Goal: Transaction & Acquisition: Purchase product/service

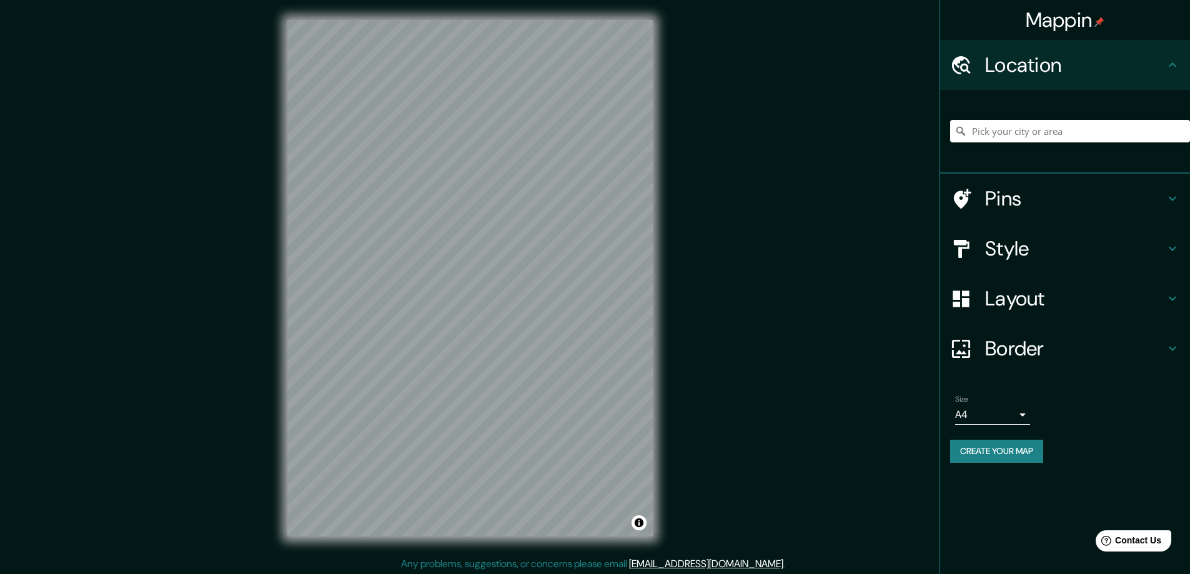
click at [1012, 295] on h4 "Layout" at bounding box center [1075, 298] width 180 height 25
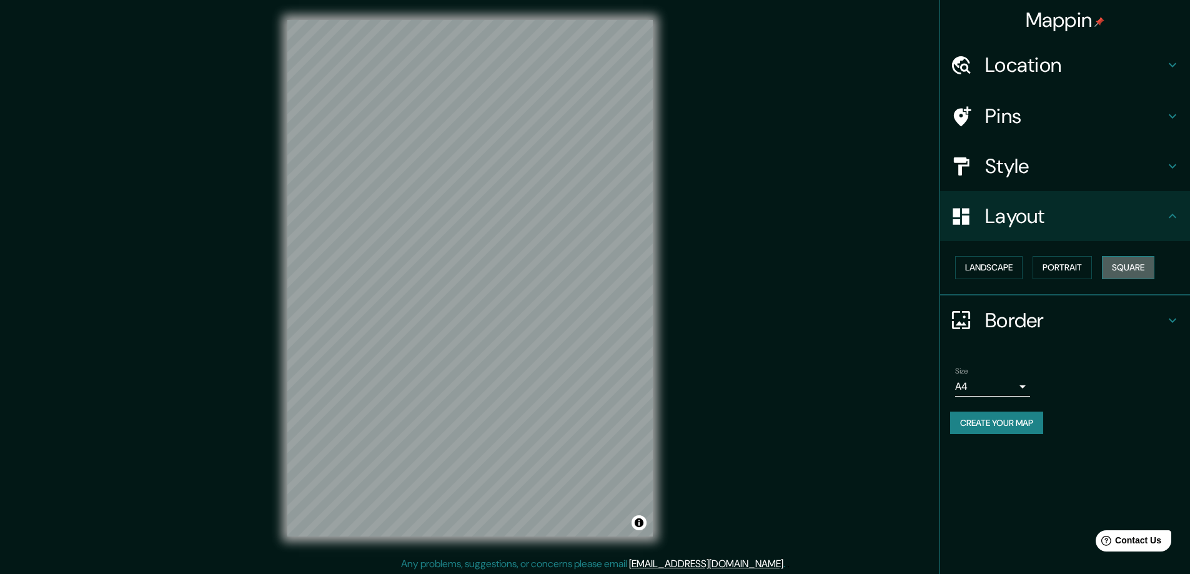
click at [1125, 261] on button "Square" at bounding box center [1128, 267] width 52 height 23
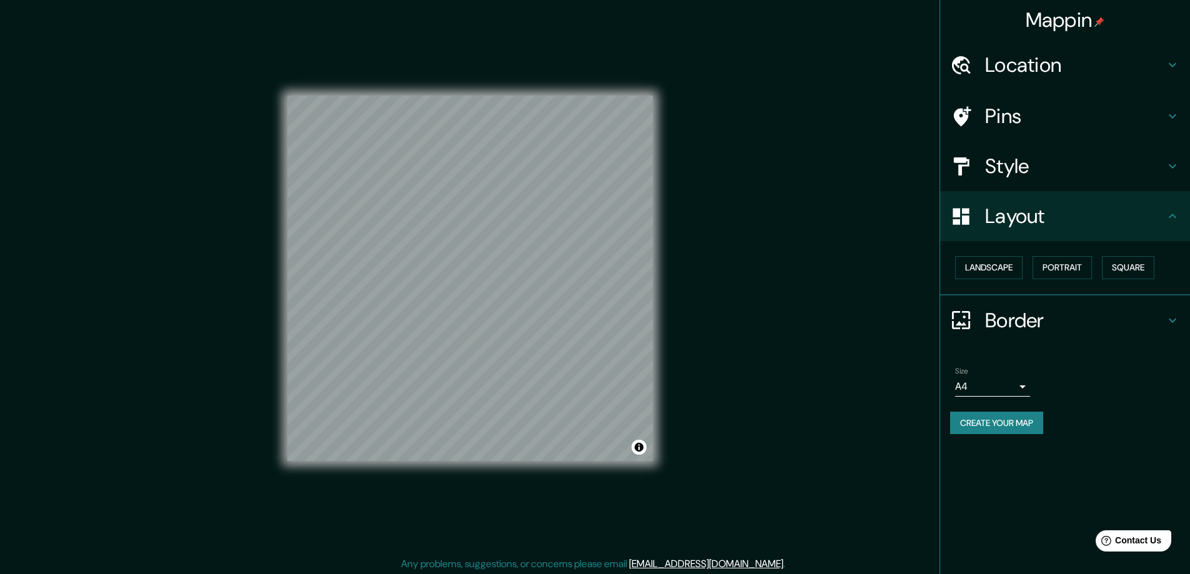
click at [1018, 387] on body "Mappin Location Pins Style Layout Landscape Portrait Square Border Choose a bor…" at bounding box center [595, 287] width 1190 height 574
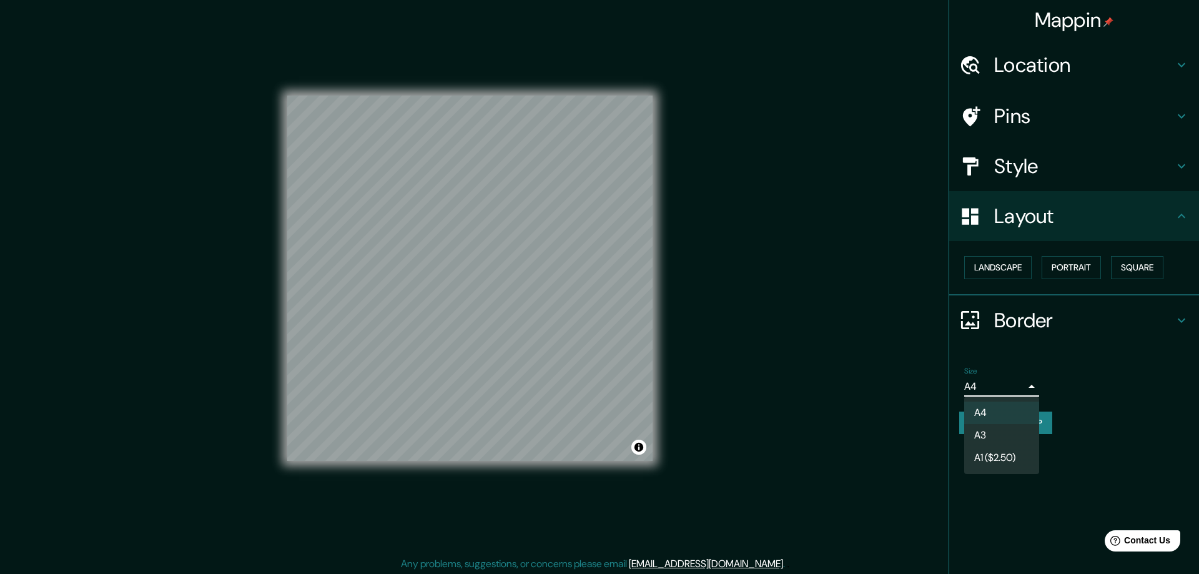
drag, startPoint x: 1004, startPoint y: 432, endPoint x: 898, endPoint y: 387, distance: 115.1
click at [1002, 431] on li "A3" at bounding box center [1001, 435] width 75 height 22
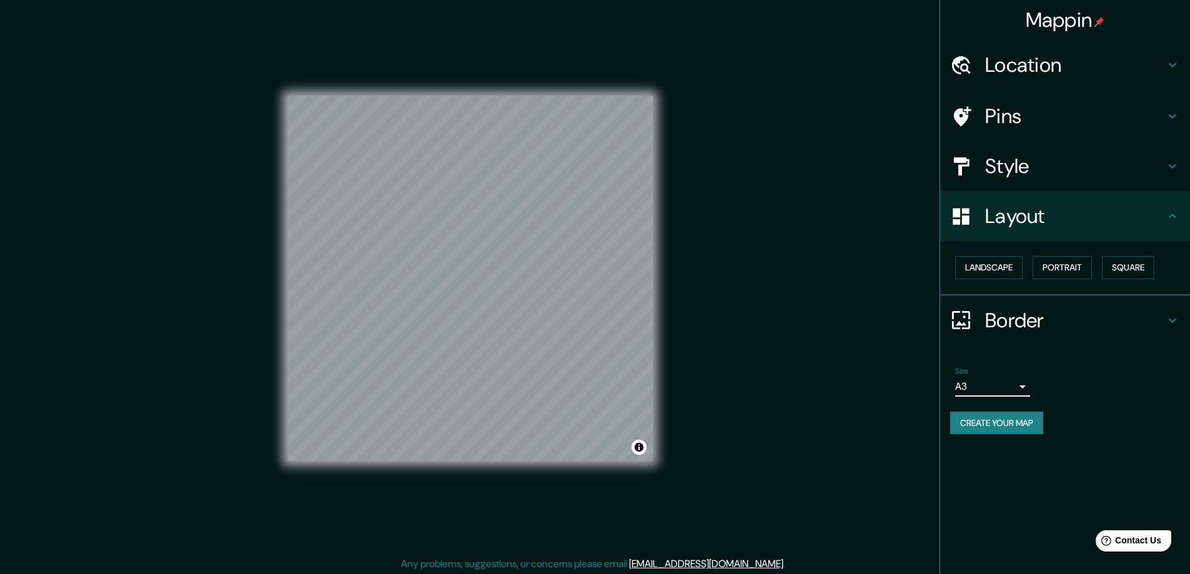
click at [1024, 64] on h4 "Location" at bounding box center [1075, 64] width 180 height 25
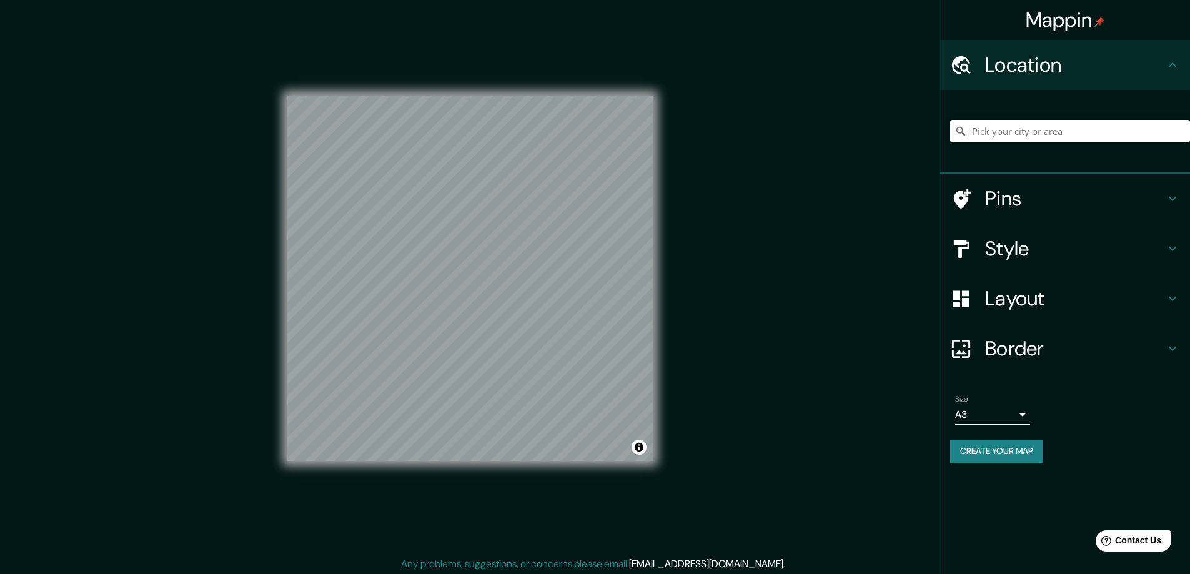
paste input "[STREET_ADDRESS][PERSON_NAME]"
click at [993, 130] on input "[STREET_ADDRESS][PERSON_NAME]" at bounding box center [1070, 131] width 240 height 22
click at [991, 134] on input "37680 West Santa Monica Avenue, Марикопа, Аризона 85138, США" at bounding box center [1070, 131] width 240 height 22
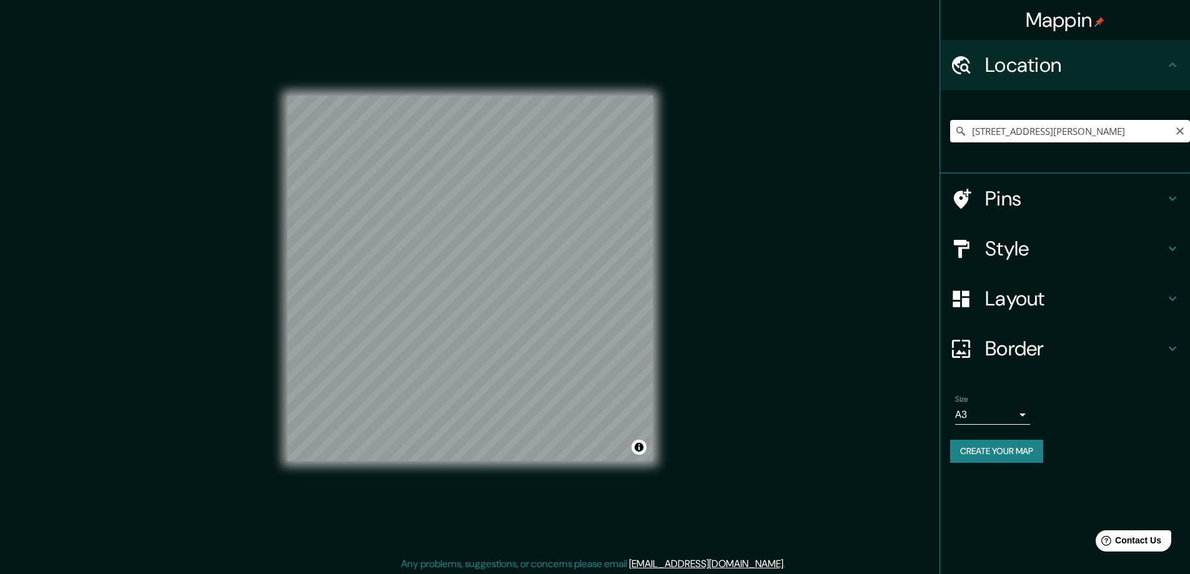
click at [991, 134] on input "37680 West Santa Monica Avenue, Марикопа, Аризона 85138, США" at bounding box center [1070, 131] width 240 height 22
paste input ". Santa Maria St. Maricopa, AZ 85138"
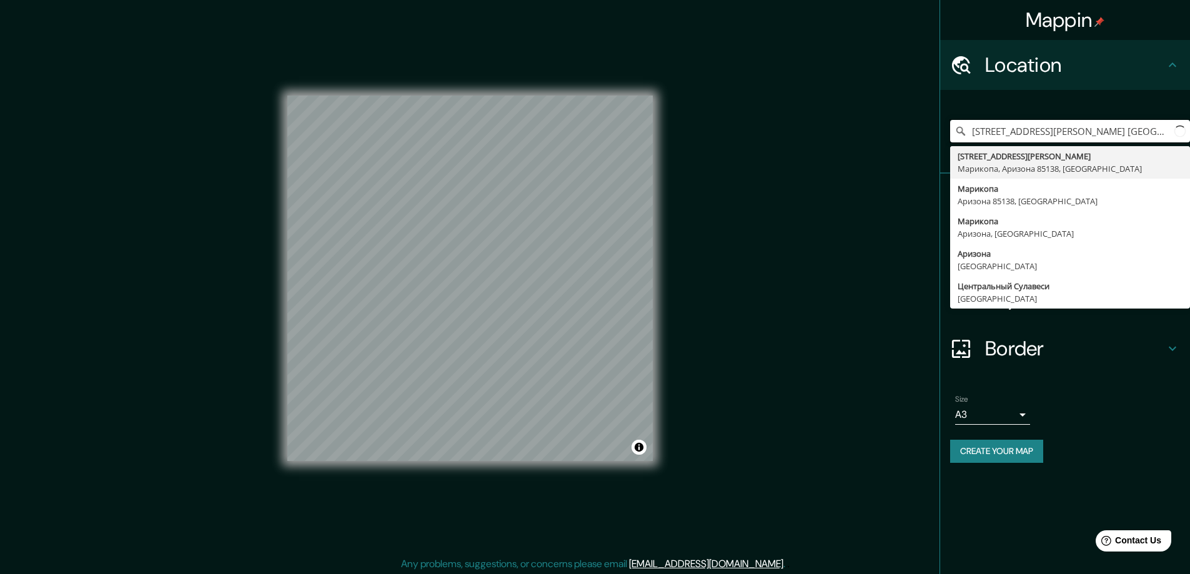
scroll to position [0, 1]
click at [898, 154] on div "Mappin Location 37680 W. Santa Maria St. Maricopa, AZ 85138 37680 West Santa Mo…" at bounding box center [595, 288] width 1190 height 577
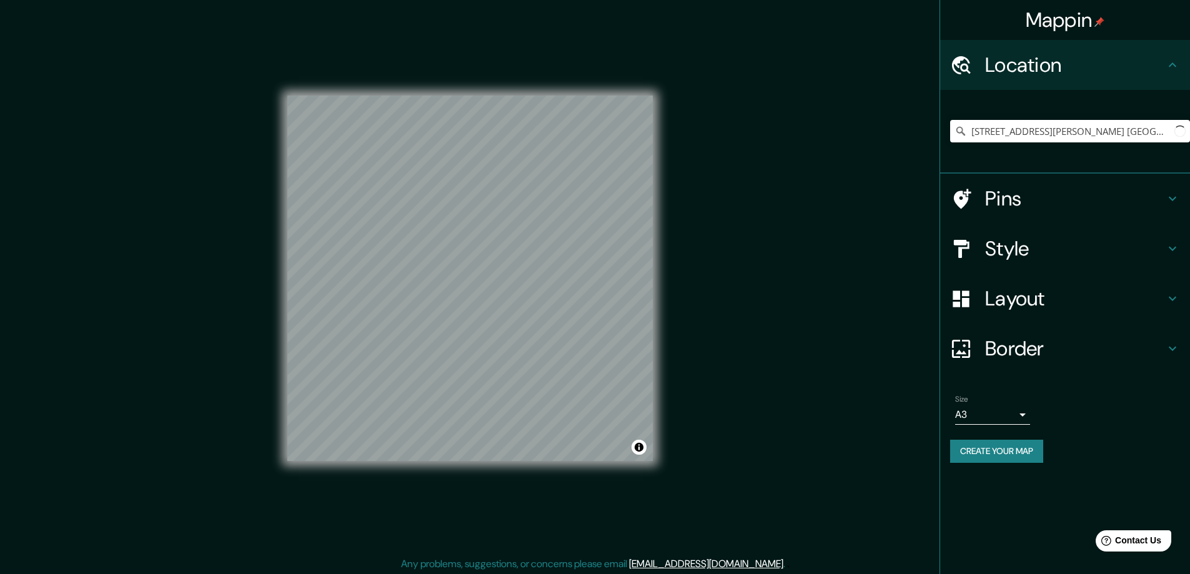
scroll to position [0, 0]
click at [1009, 131] on input "[STREET_ADDRESS][PERSON_NAME]" at bounding box center [1070, 131] width 240 height 22
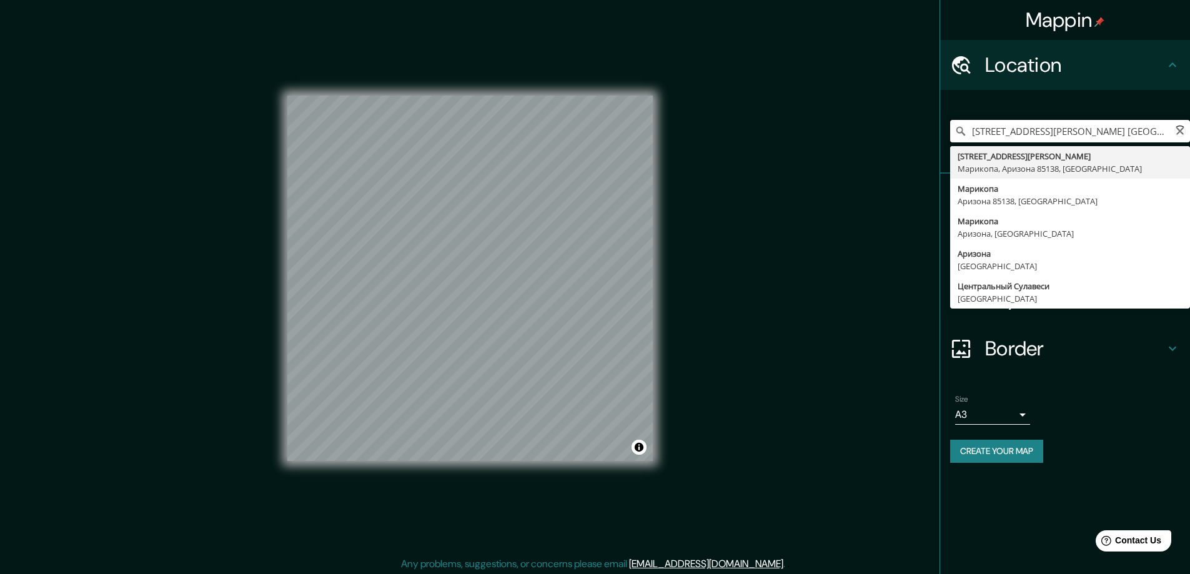
click at [1009, 131] on input "[STREET_ADDRESS][PERSON_NAME]" at bounding box center [1070, 131] width 240 height 22
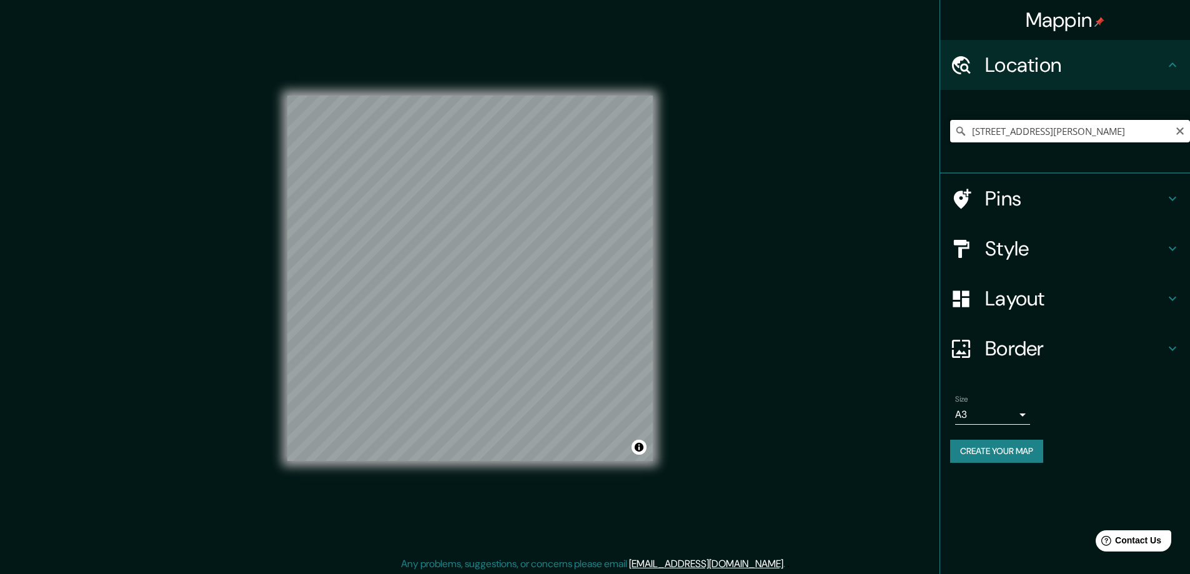
click at [990, 130] on input "37680 West Santa Monica Avenue, Марикопа, Аризона 85138, США" at bounding box center [1070, 131] width 240 height 22
paste input ". Santa Maria St. Maricopa, AZ 85138"
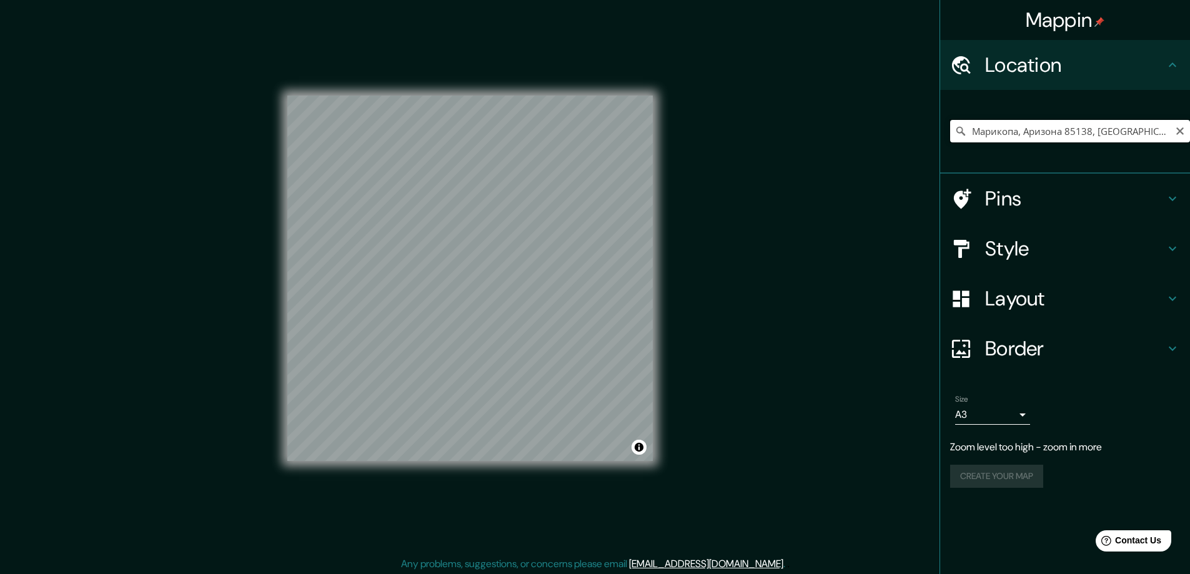
click at [1006, 132] on input "Марикопа, Аризона 85138, [GEOGRAPHIC_DATA]" at bounding box center [1070, 131] width 240 height 22
click at [1006, 131] on input "Марикопа, Аризона 85138, [GEOGRAPHIC_DATA]" at bounding box center [1070, 131] width 240 height 22
paste input "[STREET_ADDRESS][PERSON_NAME]"
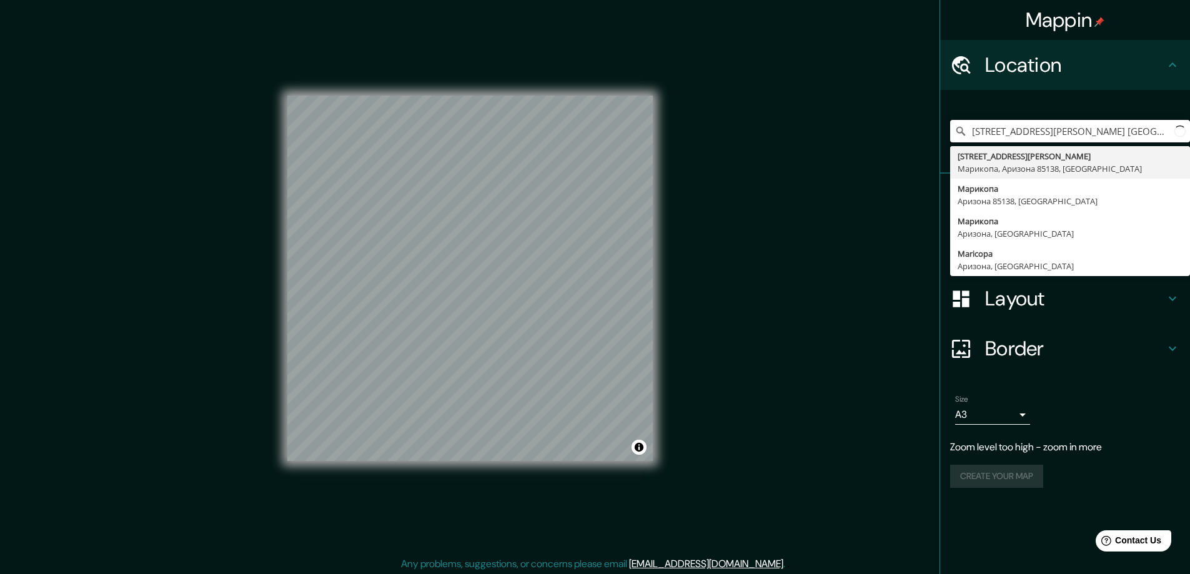
scroll to position [0, 1]
type input "Марикопа, Аризона 85138, [GEOGRAPHIC_DATA]"
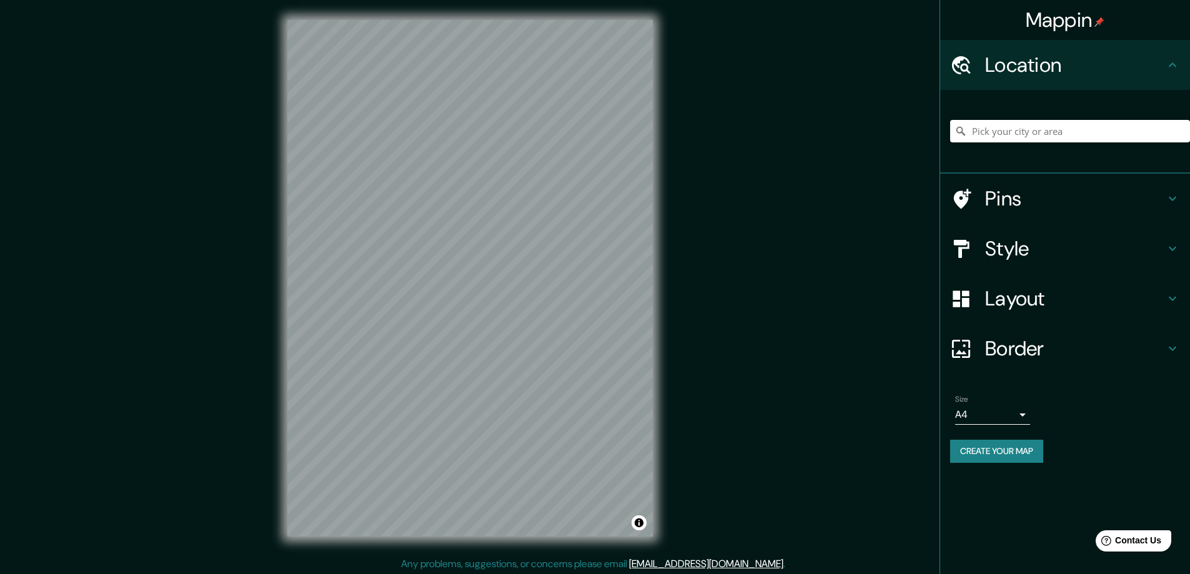
click at [1023, 414] on body "Mappin Location Pins Style Layout Border Choose a border. Hint : you can make l…" at bounding box center [595, 287] width 1190 height 574
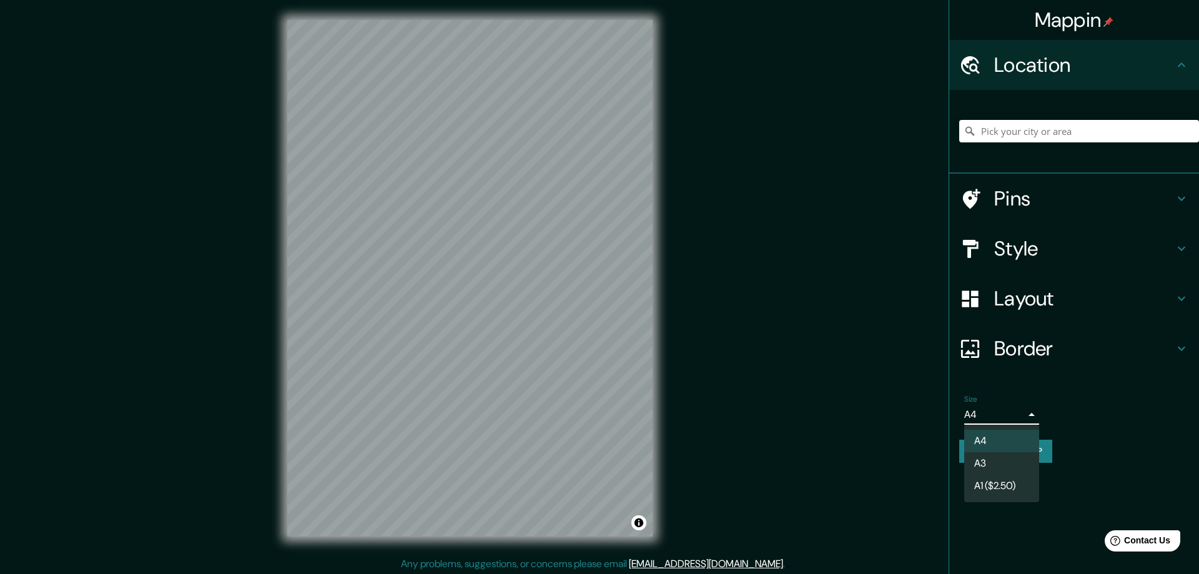
click at [999, 460] on li "A3" at bounding box center [1001, 463] width 75 height 22
click at [987, 459] on li "A3" at bounding box center [1001, 463] width 75 height 22
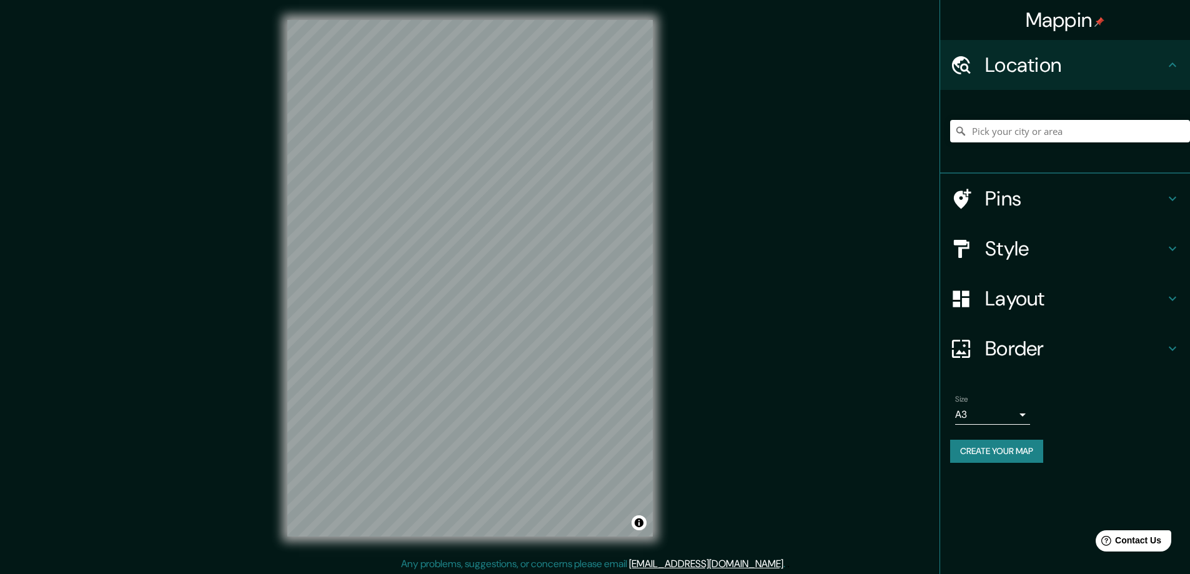
click at [1009, 299] on h4 "Layout" at bounding box center [1075, 298] width 180 height 25
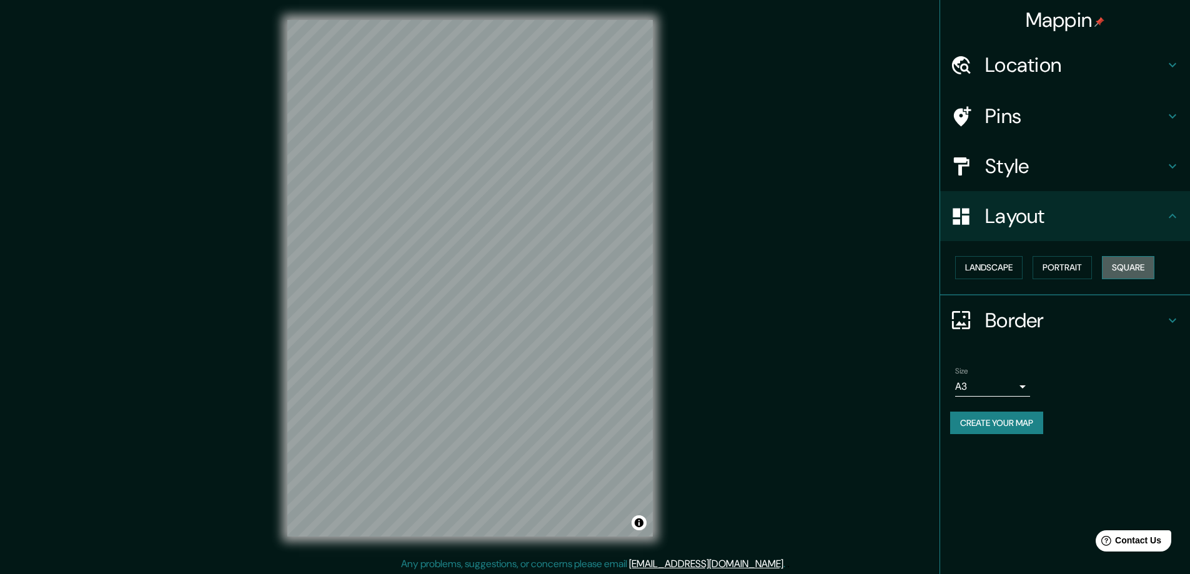
click at [1135, 262] on button "Square" at bounding box center [1128, 267] width 52 height 23
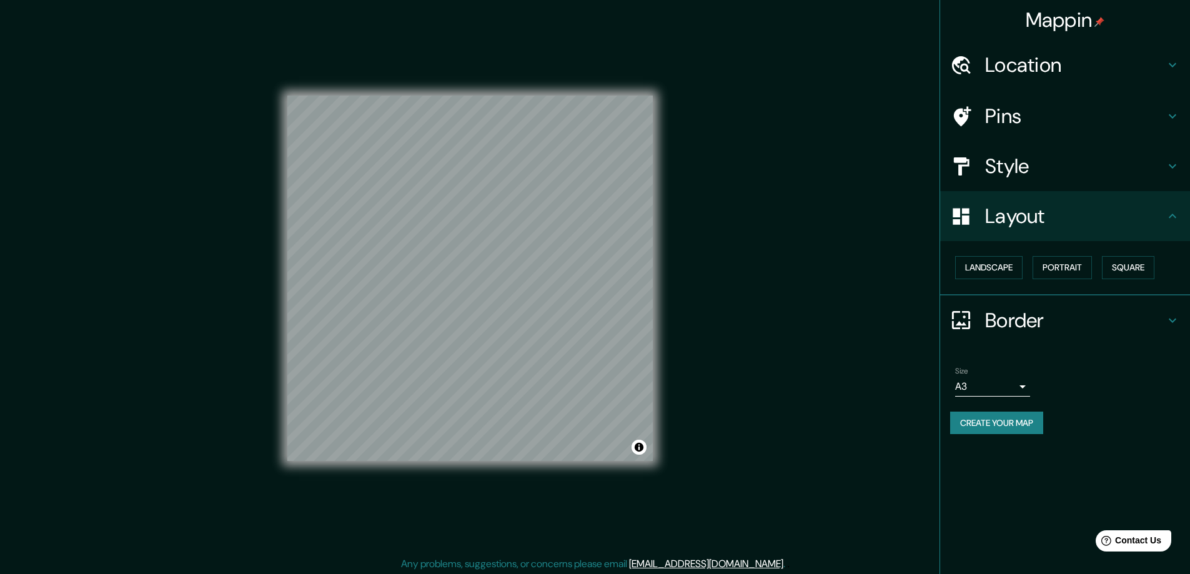
click at [1006, 62] on h4 "Location" at bounding box center [1075, 64] width 180 height 25
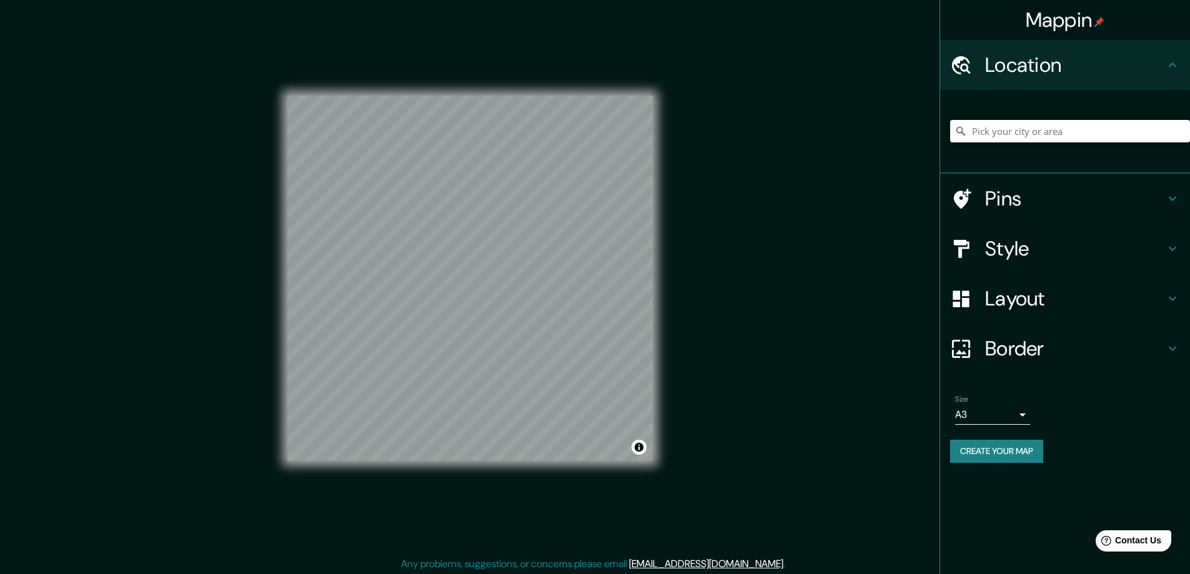
paste input "[STREET_ADDRESS][PERSON_NAME]"
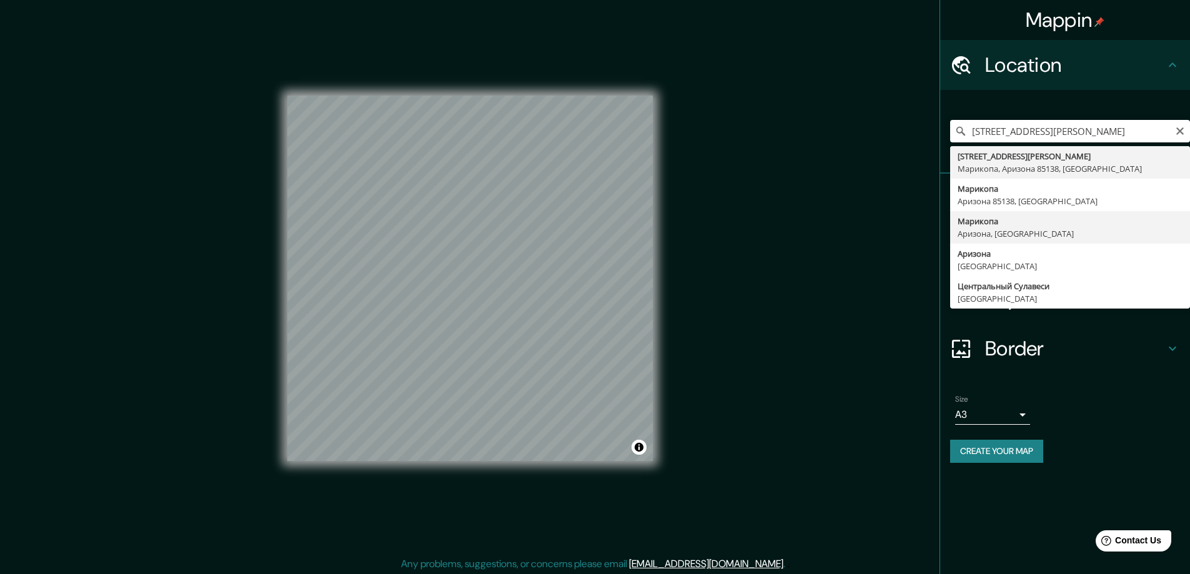
type input "Марикопа, [GEOGRAPHIC_DATA], [GEOGRAPHIC_DATA]"
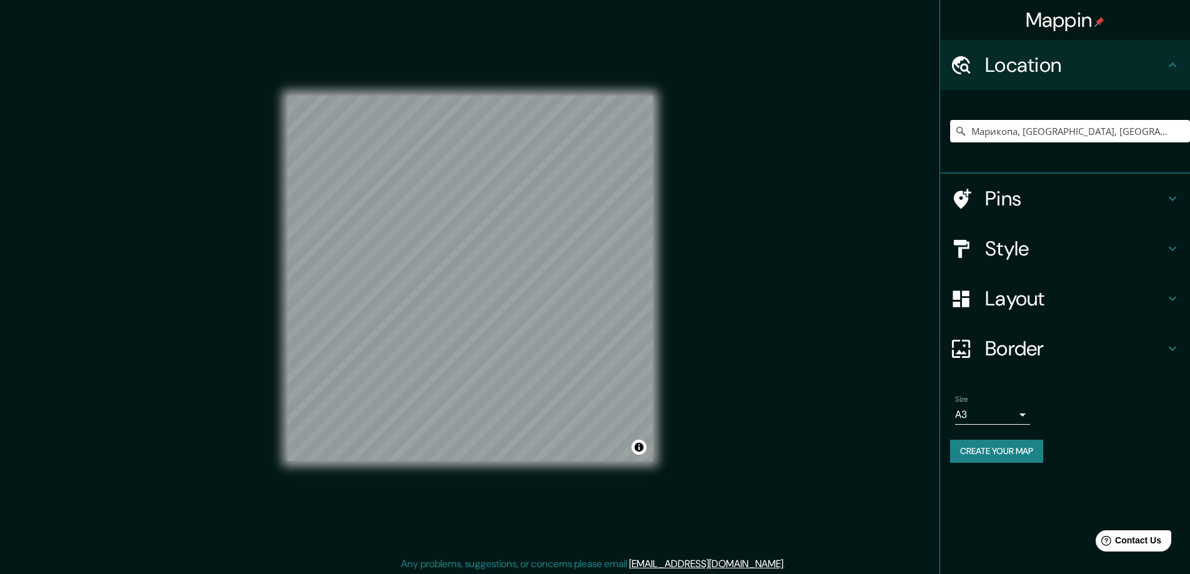
scroll to position [0, 0]
click at [409, 251] on div at bounding box center [409, 250] width 10 height 10
click at [409, 251] on div at bounding box center [411, 251] width 10 height 10
click at [986, 447] on button "Create your map" at bounding box center [996, 451] width 93 height 23
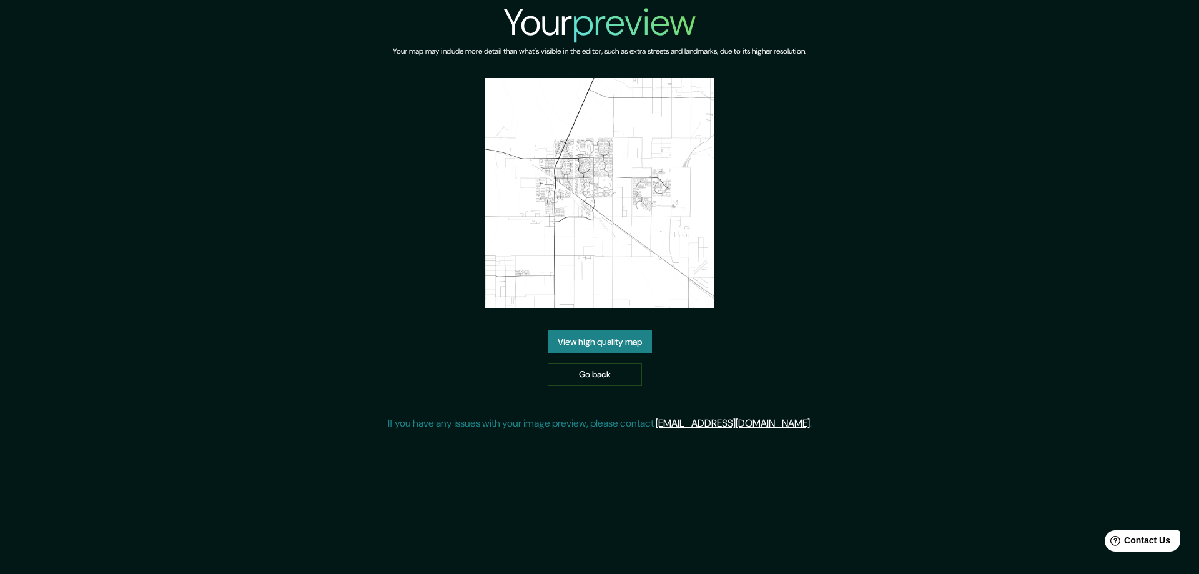
click at [607, 339] on link "View high quality map" at bounding box center [600, 341] width 104 height 23
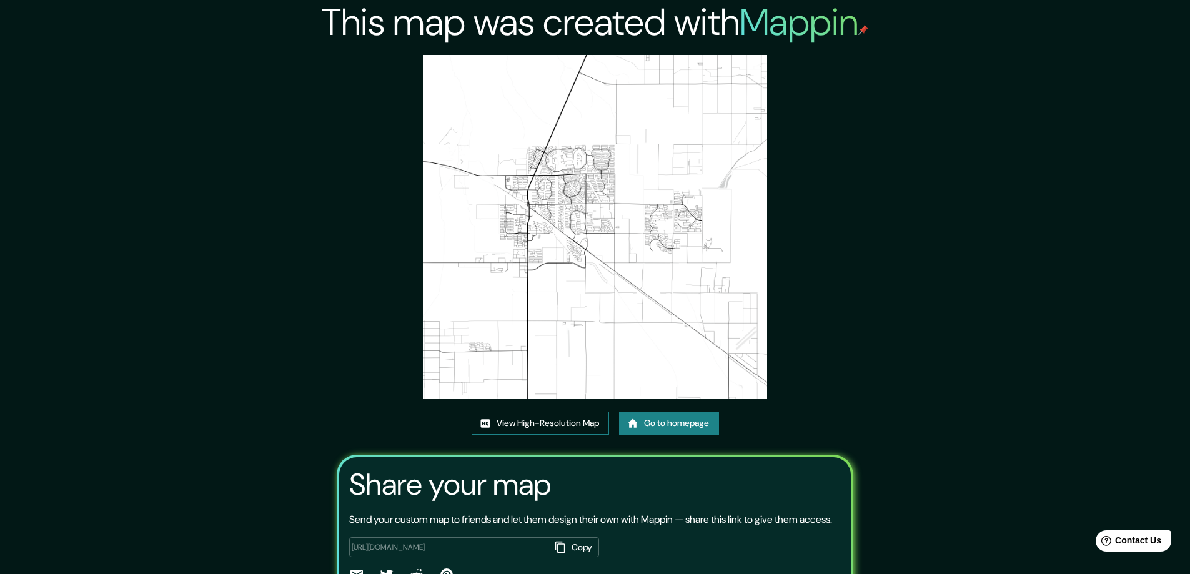
click at [537, 420] on link "View High-Resolution Map" at bounding box center [540, 423] width 137 height 23
click at [650, 419] on link "Go to homepage" at bounding box center [669, 423] width 100 height 23
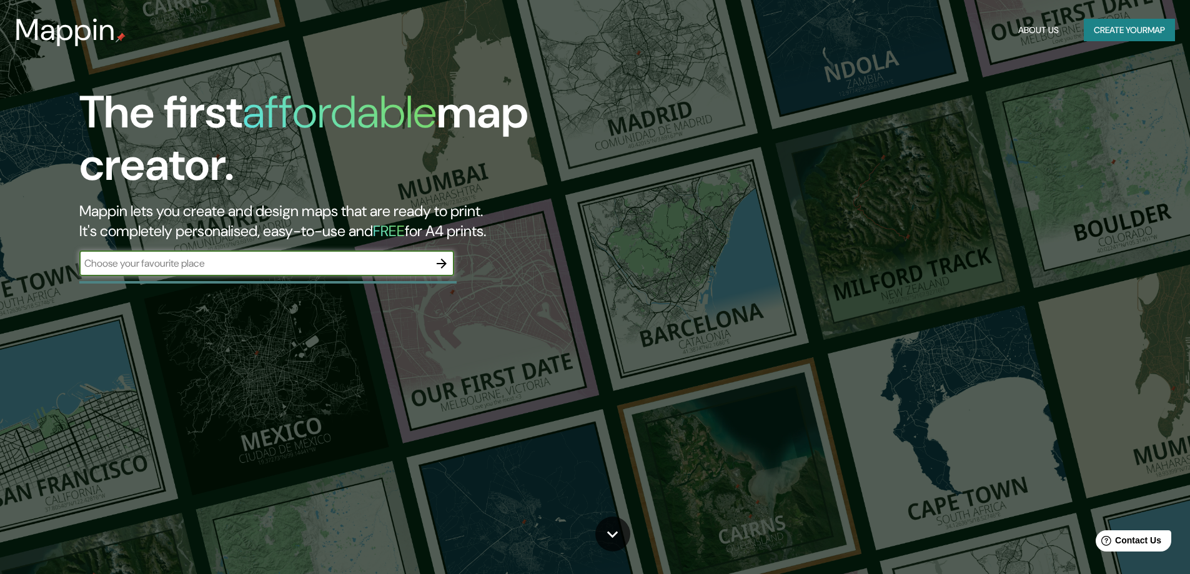
click at [444, 261] on icon "button" at bounding box center [442, 264] width 10 height 10
